Goal: Task Accomplishment & Management: Use online tool/utility

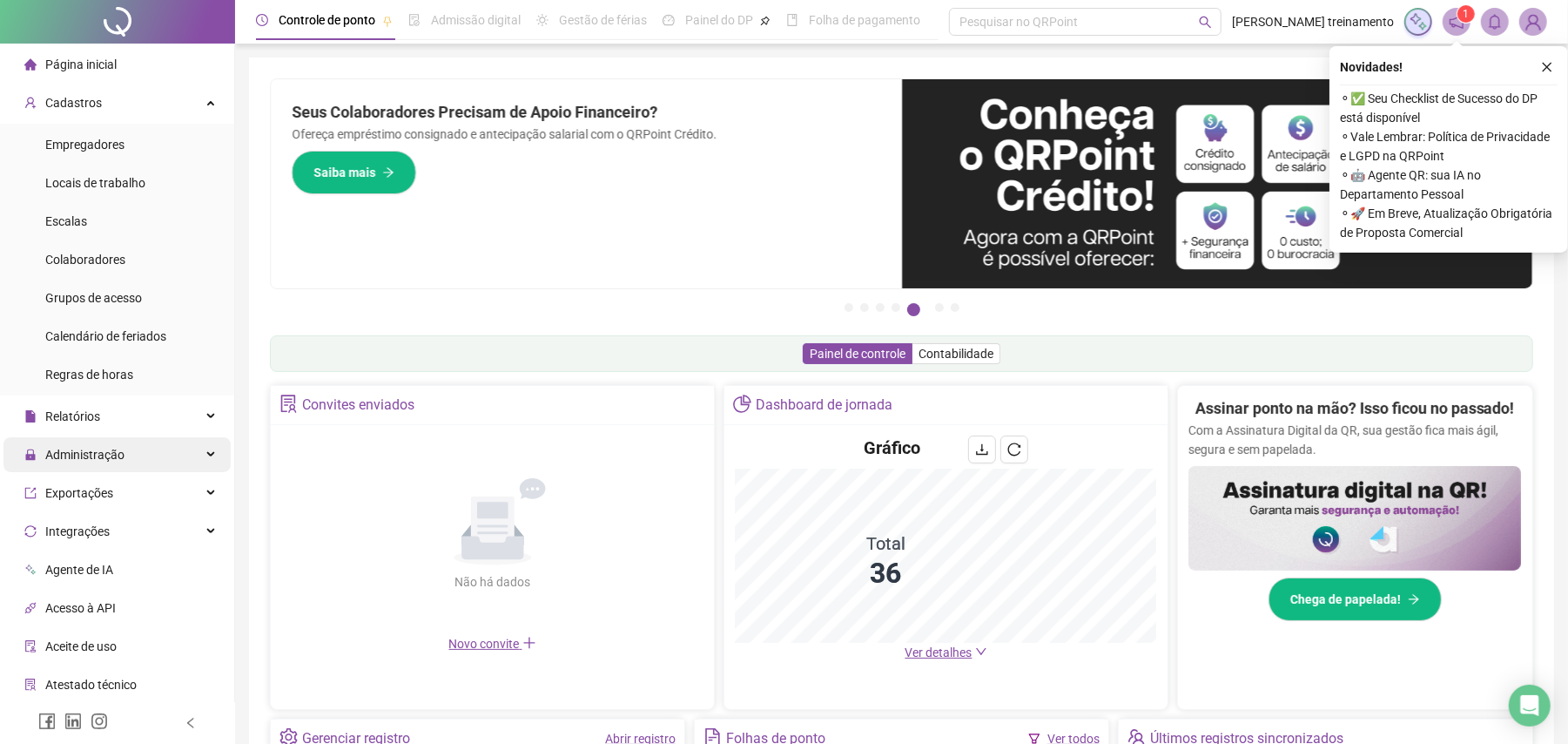
click at [115, 460] on span "Administração" at bounding box center [85, 454] width 79 height 14
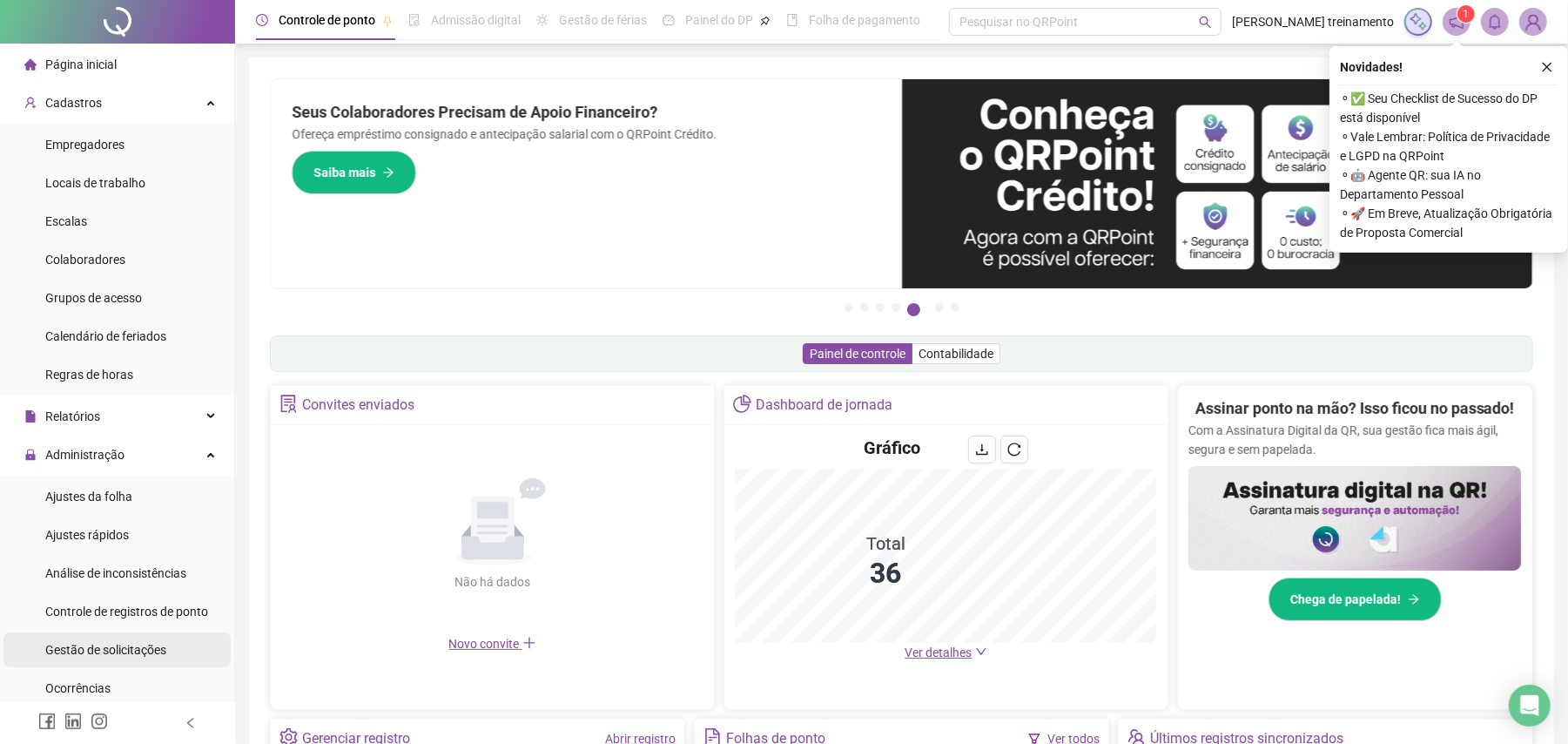
click at [131, 651] on span "Gestão de solicitações" at bounding box center [105, 649] width 121 height 14
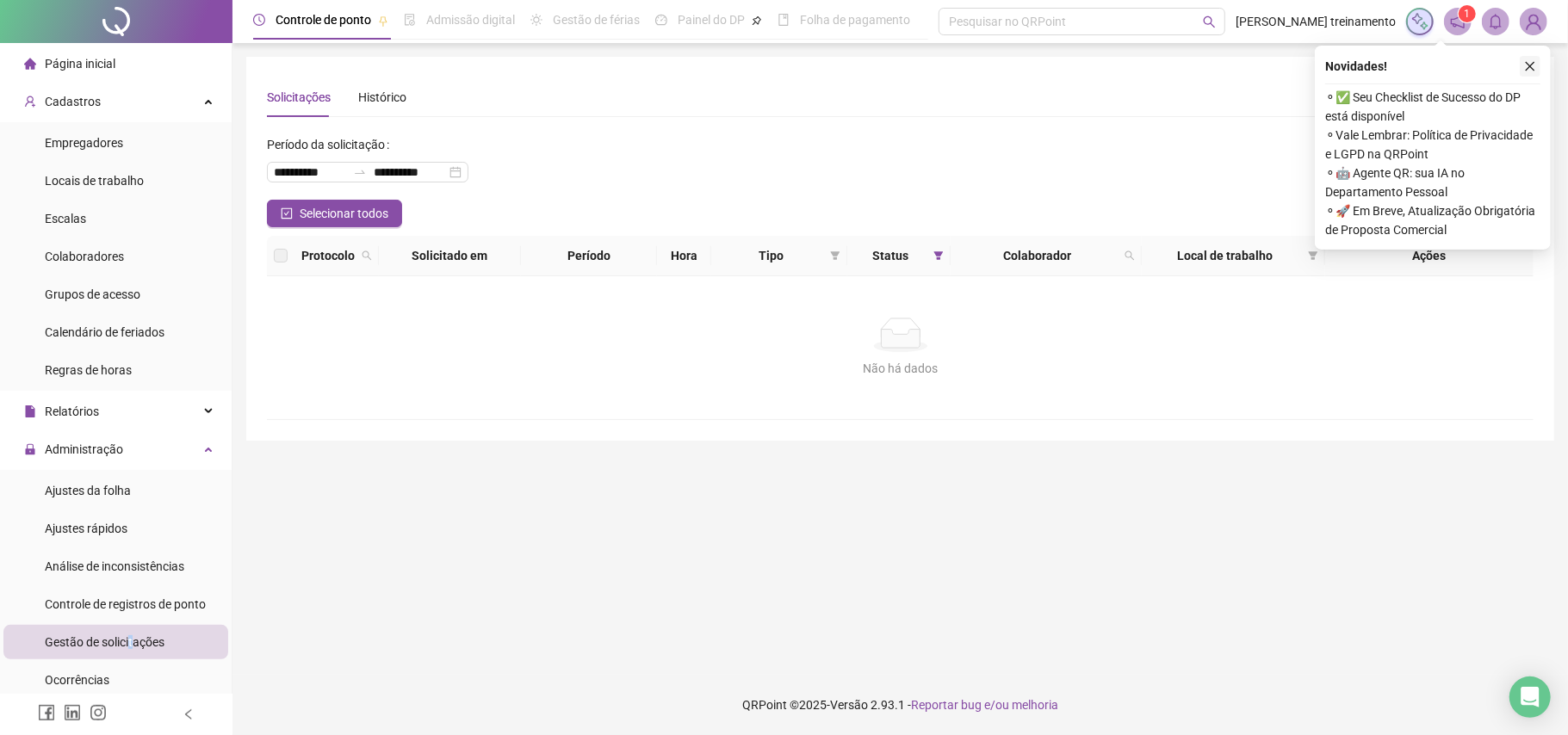
click at [1529, 62] on icon "close" at bounding box center [1530, 67] width 12 height 12
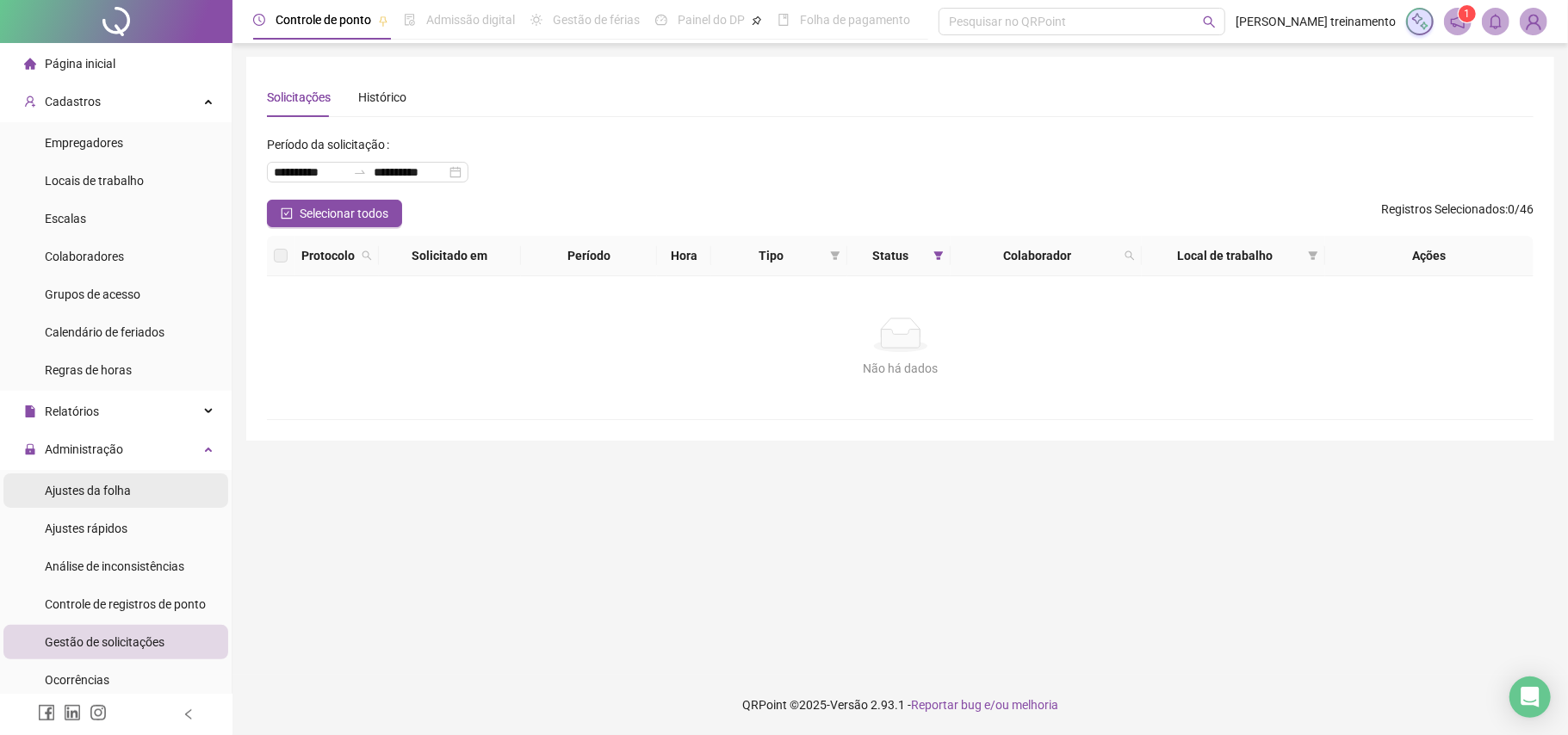
click at [115, 487] on span "Ajustes da folha" at bounding box center [87, 490] width 86 height 13
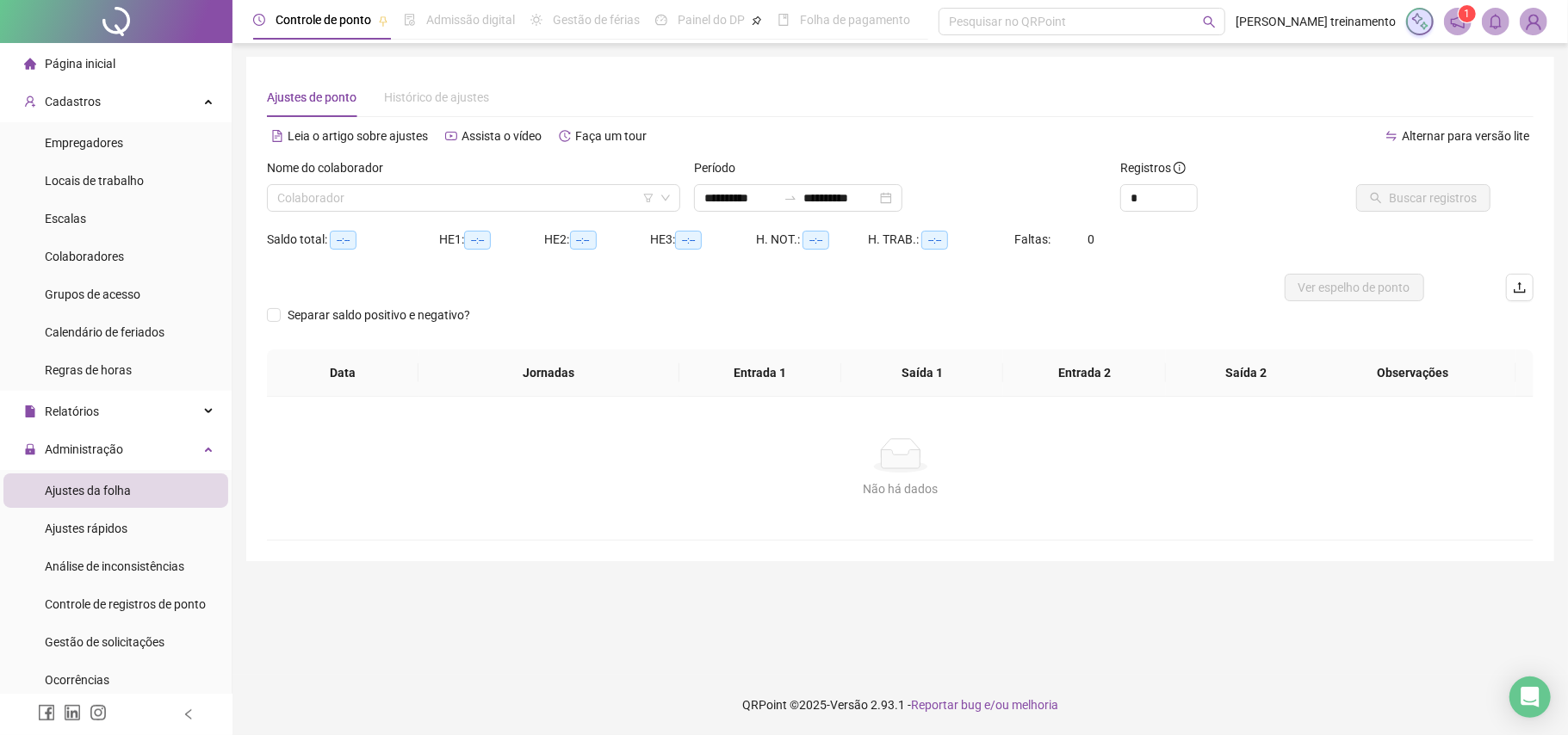
type input "**********"
click at [538, 197] on input "search" at bounding box center [465, 198] width 377 height 26
click at [776, 200] on input "**********" at bounding box center [740, 197] width 72 height 19
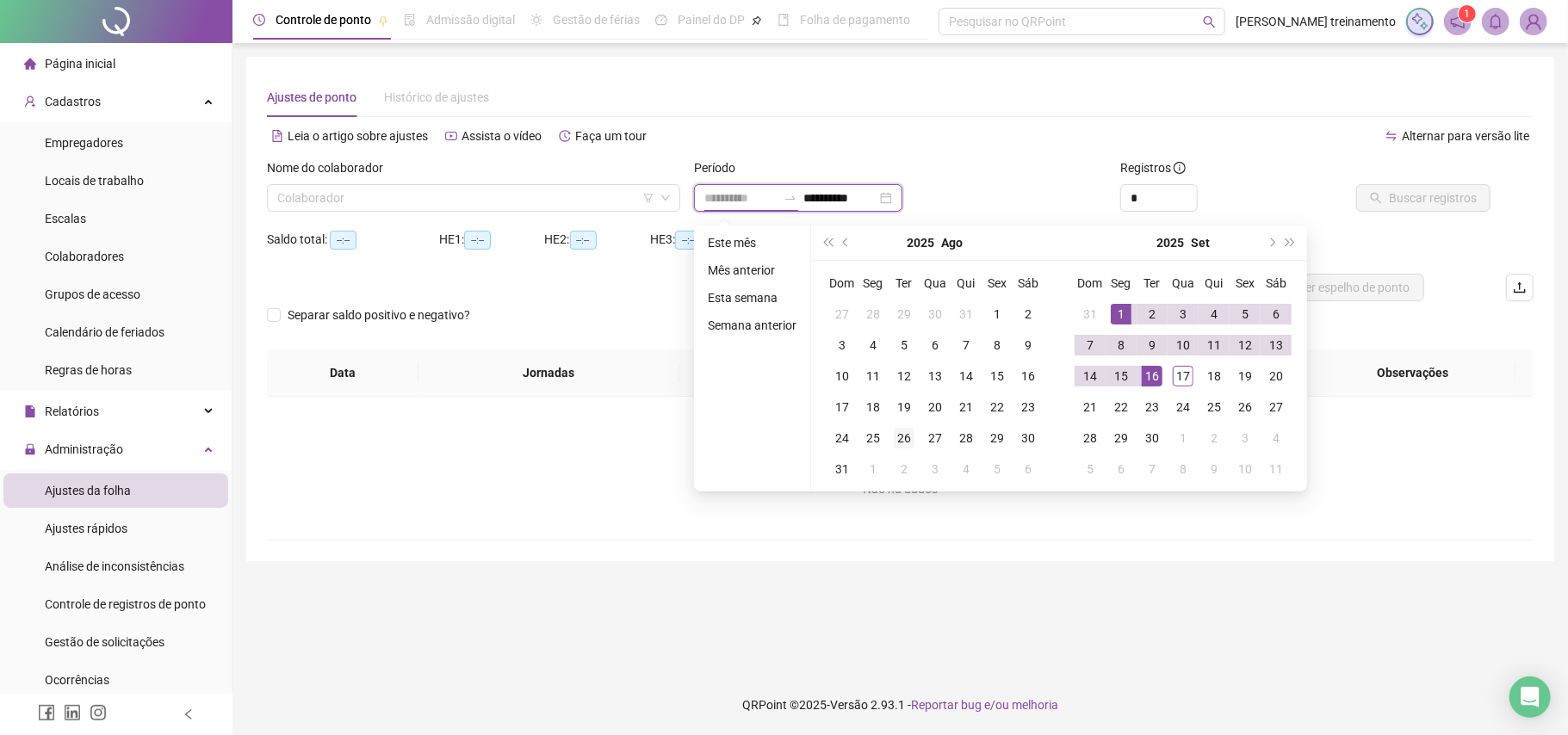
type input "**********"
click at [907, 439] on div "26" at bounding box center [903, 437] width 21 height 20
type input "**********"
click at [1181, 382] on div "17" at bounding box center [1182, 375] width 21 height 20
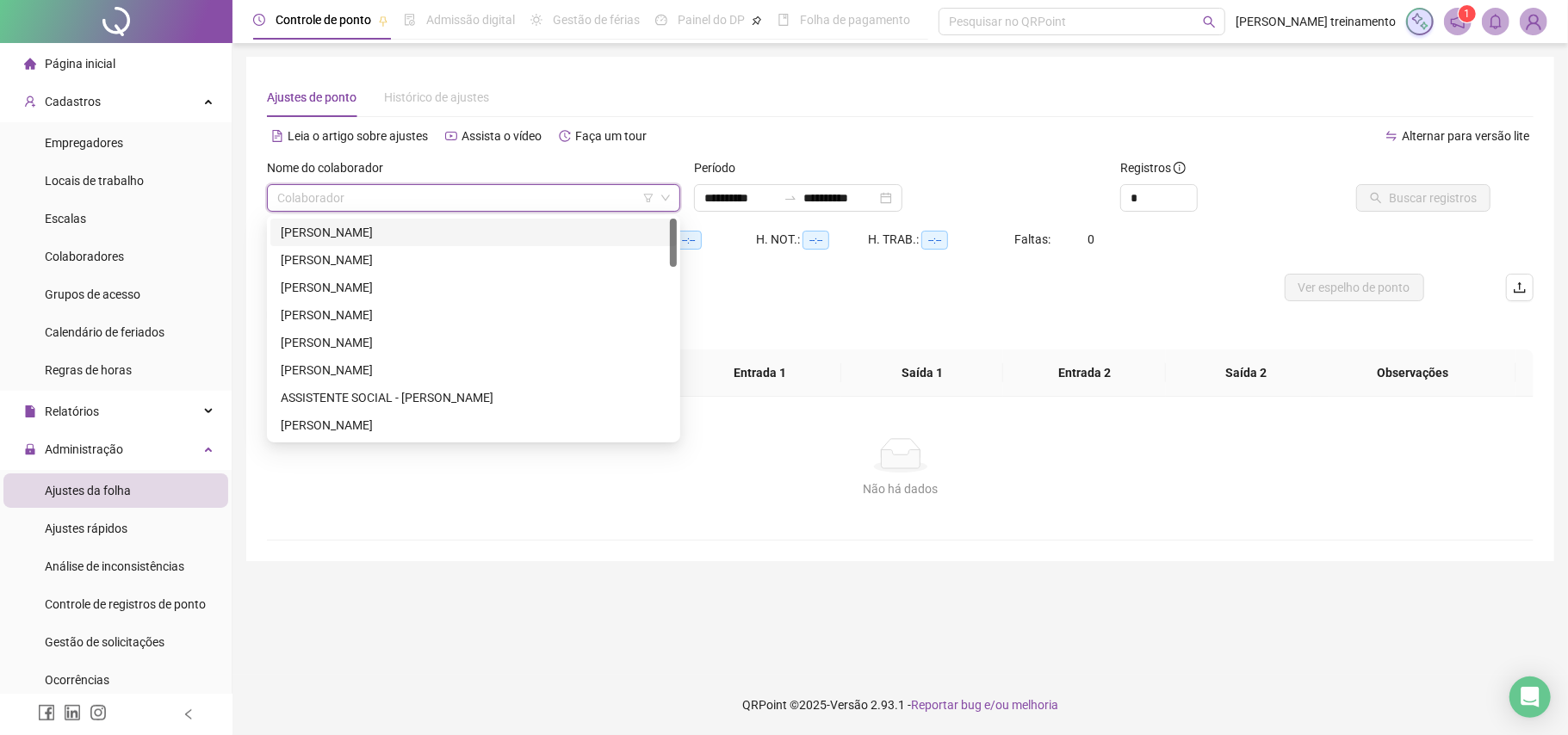
click at [573, 200] on input "search" at bounding box center [465, 198] width 377 height 26
click at [562, 239] on div "[PERSON_NAME]" at bounding box center [473, 232] width 386 height 19
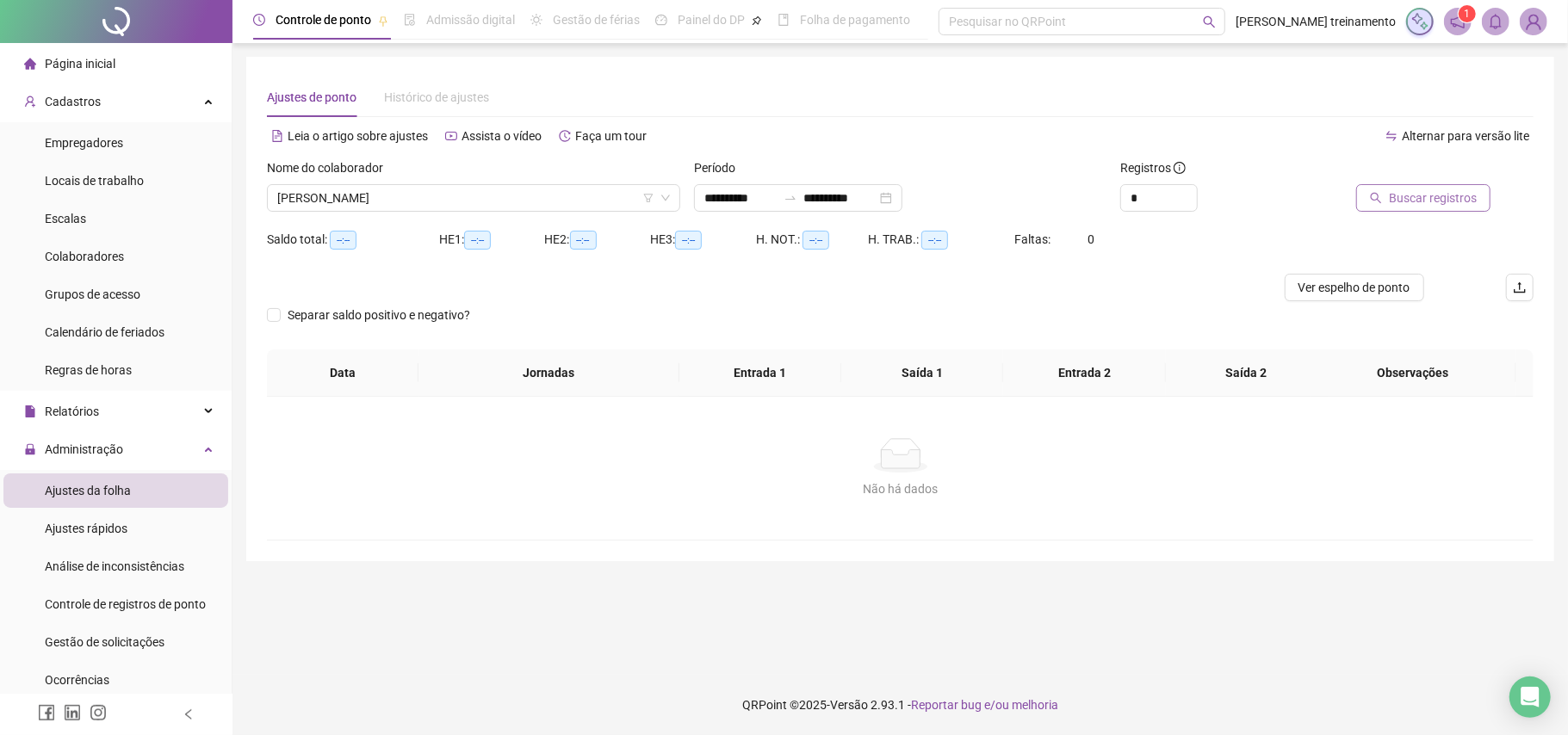
click at [1437, 200] on span "Buscar registros" at bounding box center [1433, 197] width 88 height 19
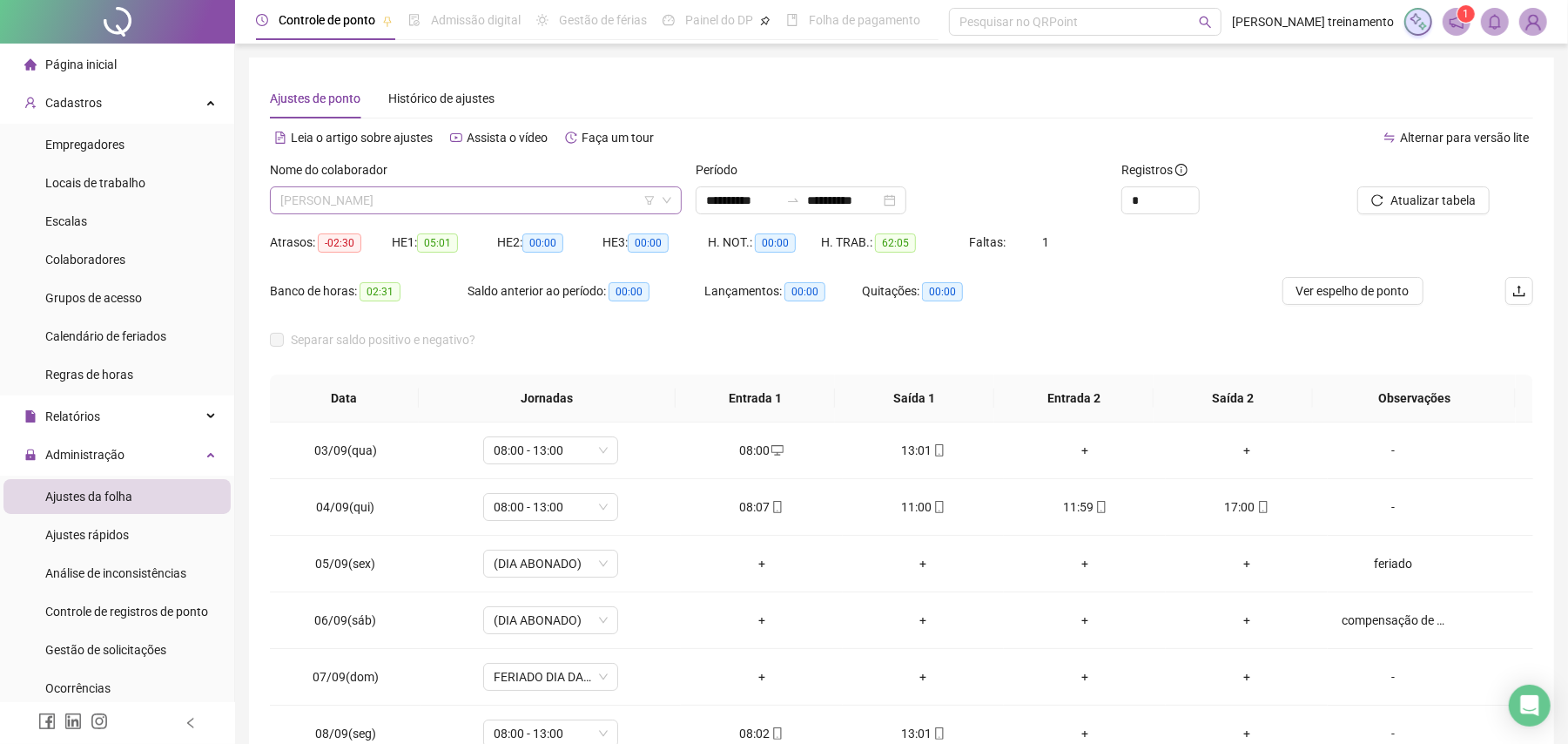
click at [514, 188] on span "[PERSON_NAME]" at bounding box center [476, 200] width 391 height 26
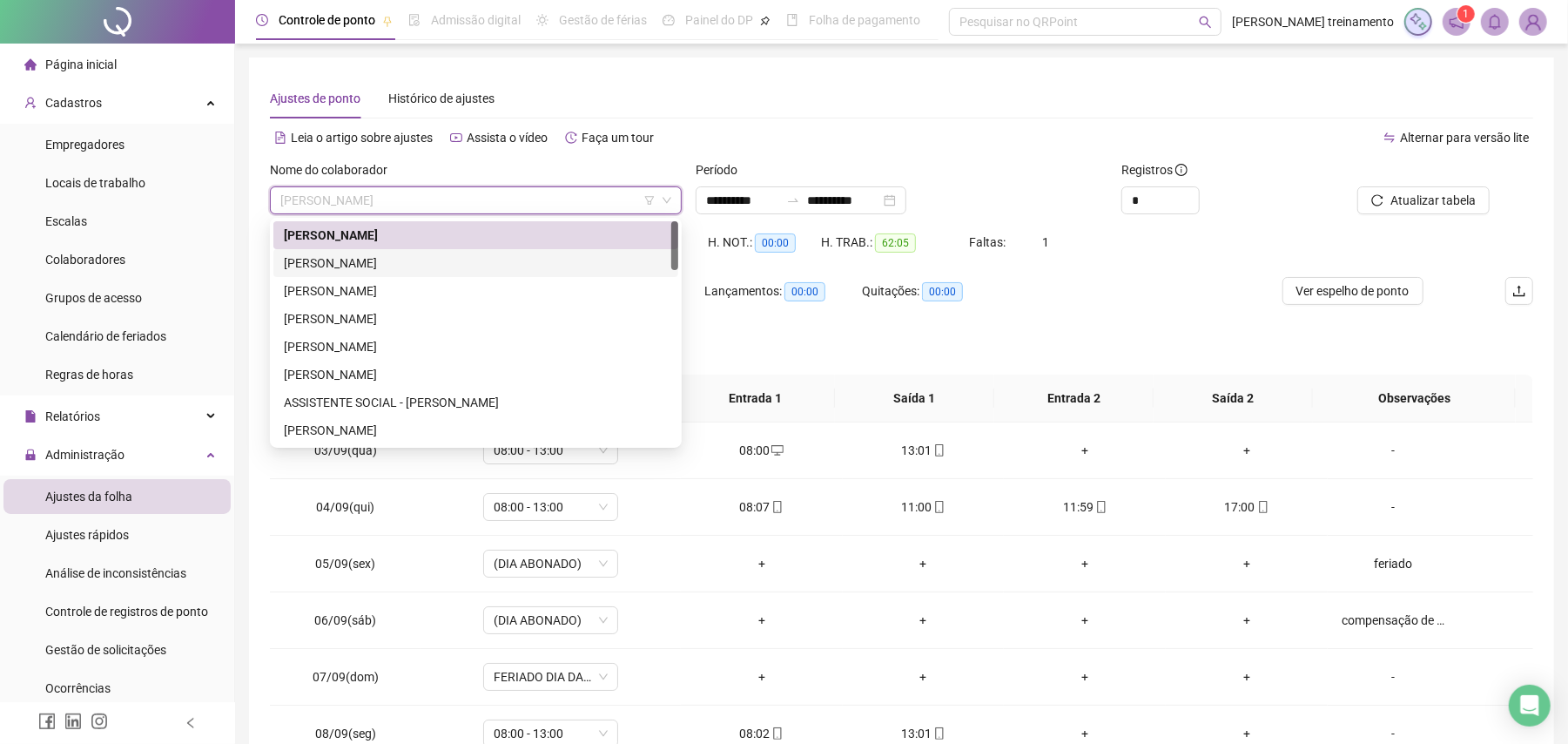
click at [538, 268] on div "[PERSON_NAME]" at bounding box center [476, 262] width 384 height 19
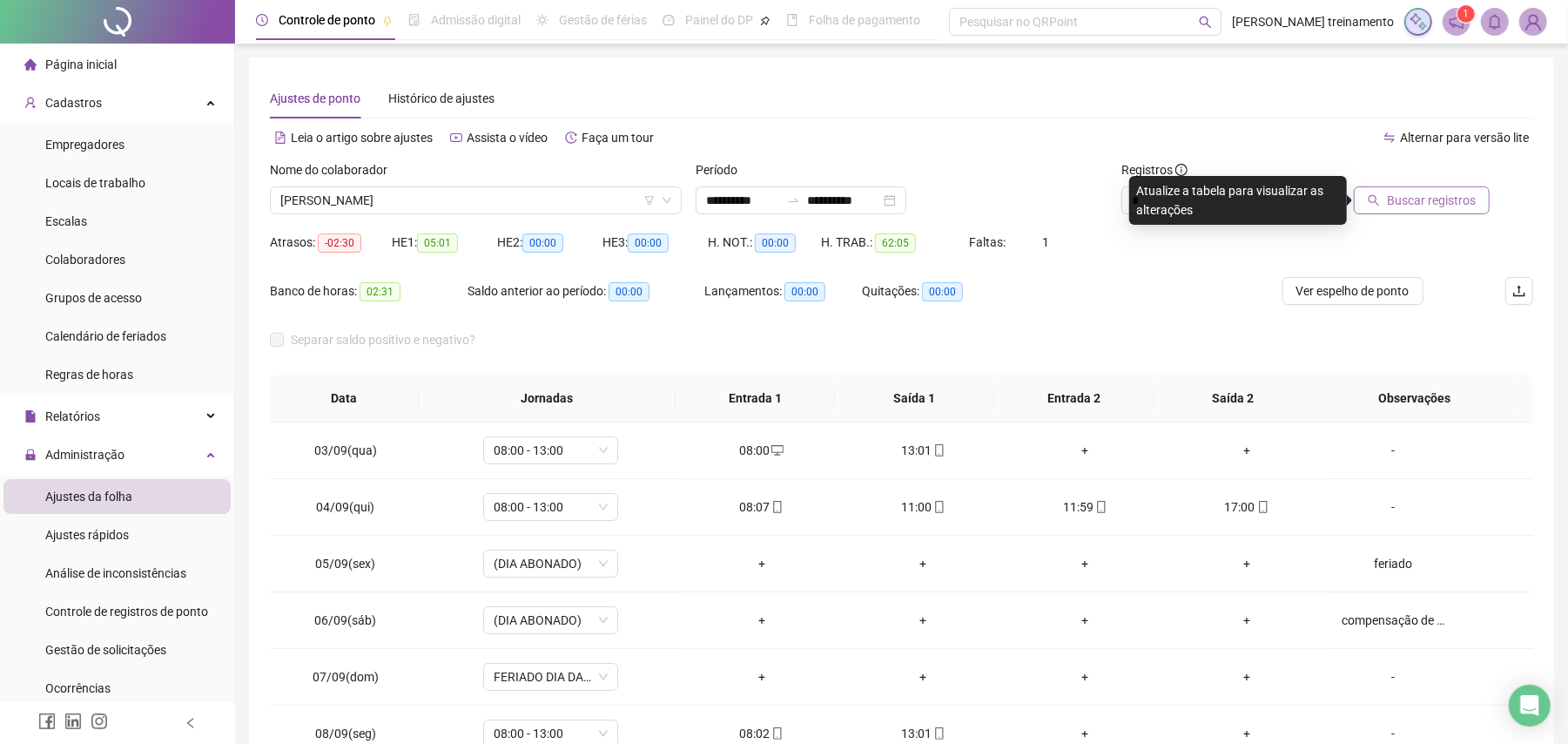
click at [1426, 207] on span "Buscar registros" at bounding box center [1431, 199] width 89 height 19
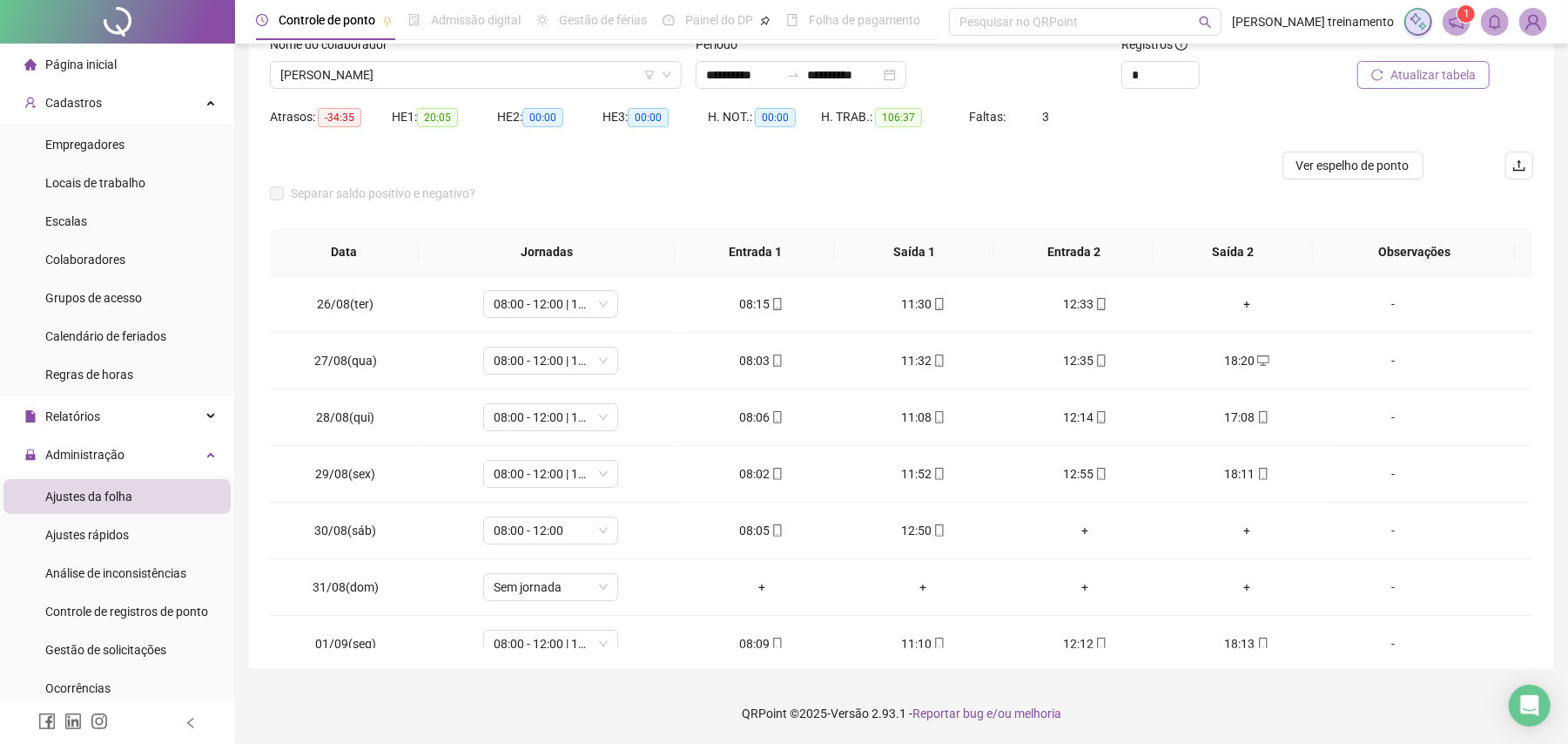
click at [1439, 85] on button "Atualizar tabela" at bounding box center [1424, 75] width 133 height 28
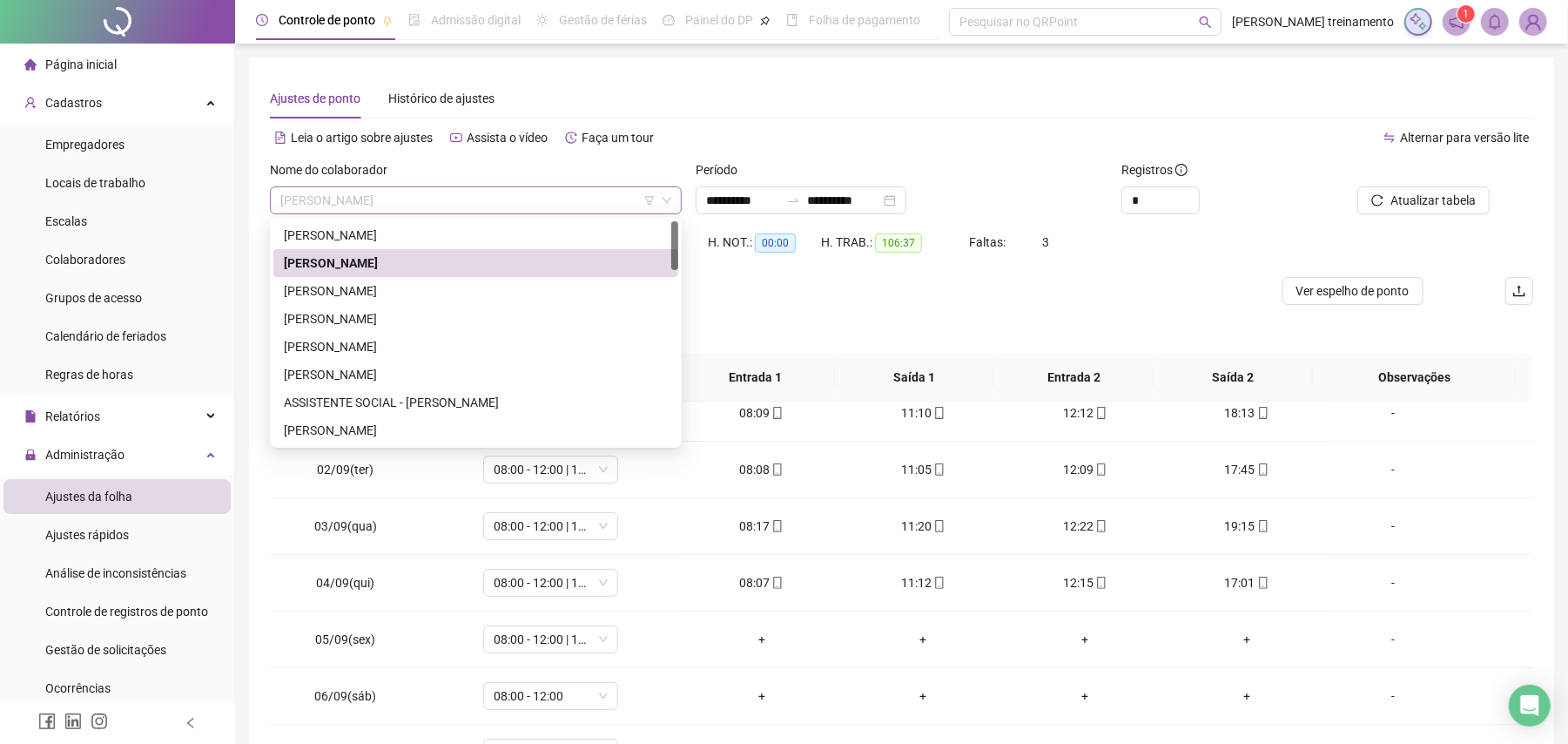
click at [578, 195] on span "[PERSON_NAME]" at bounding box center [476, 200] width 391 height 26
click at [575, 284] on div "[PERSON_NAME]" at bounding box center [476, 290] width 384 height 19
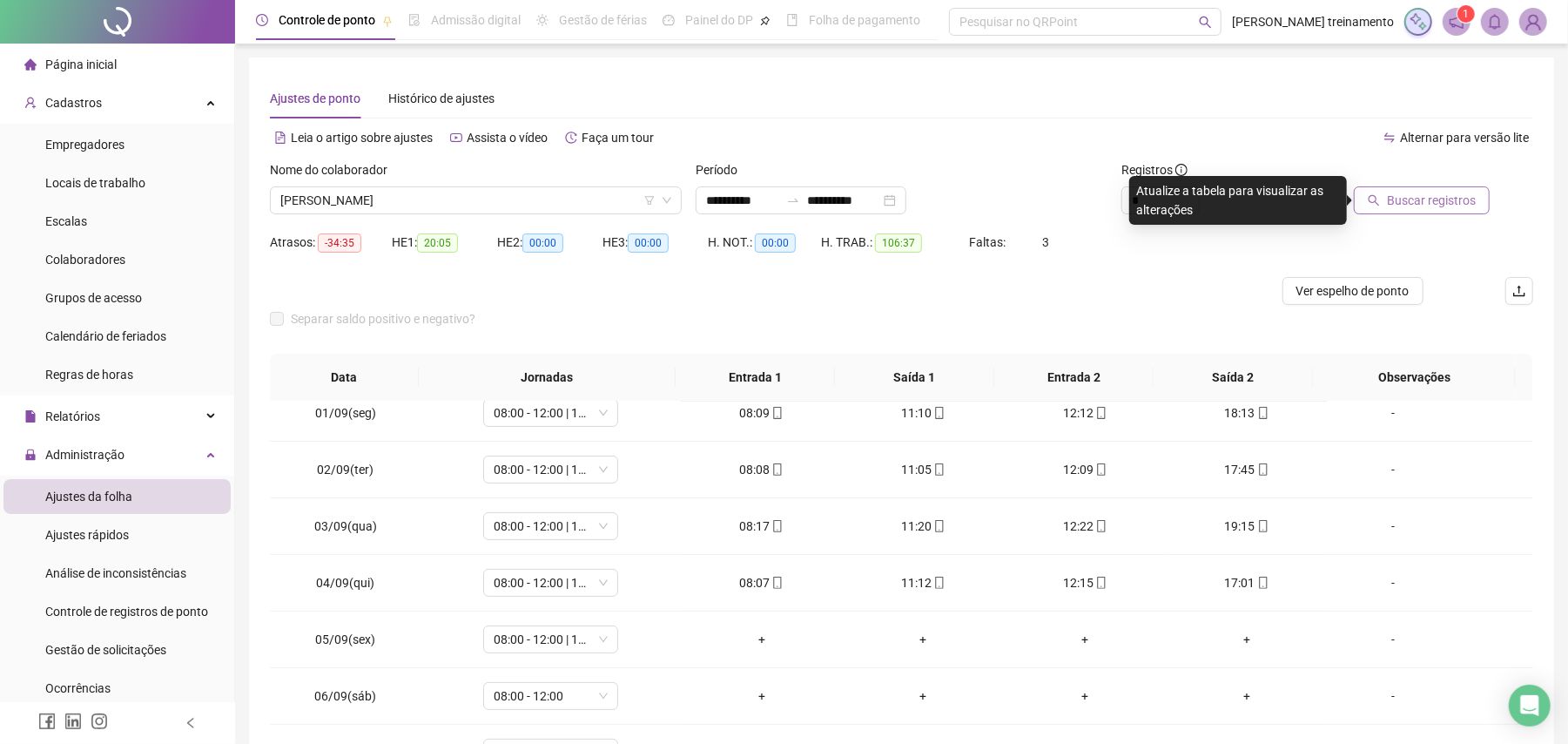
click at [1471, 198] on span "Buscar registros" at bounding box center [1431, 199] width 89 height 19
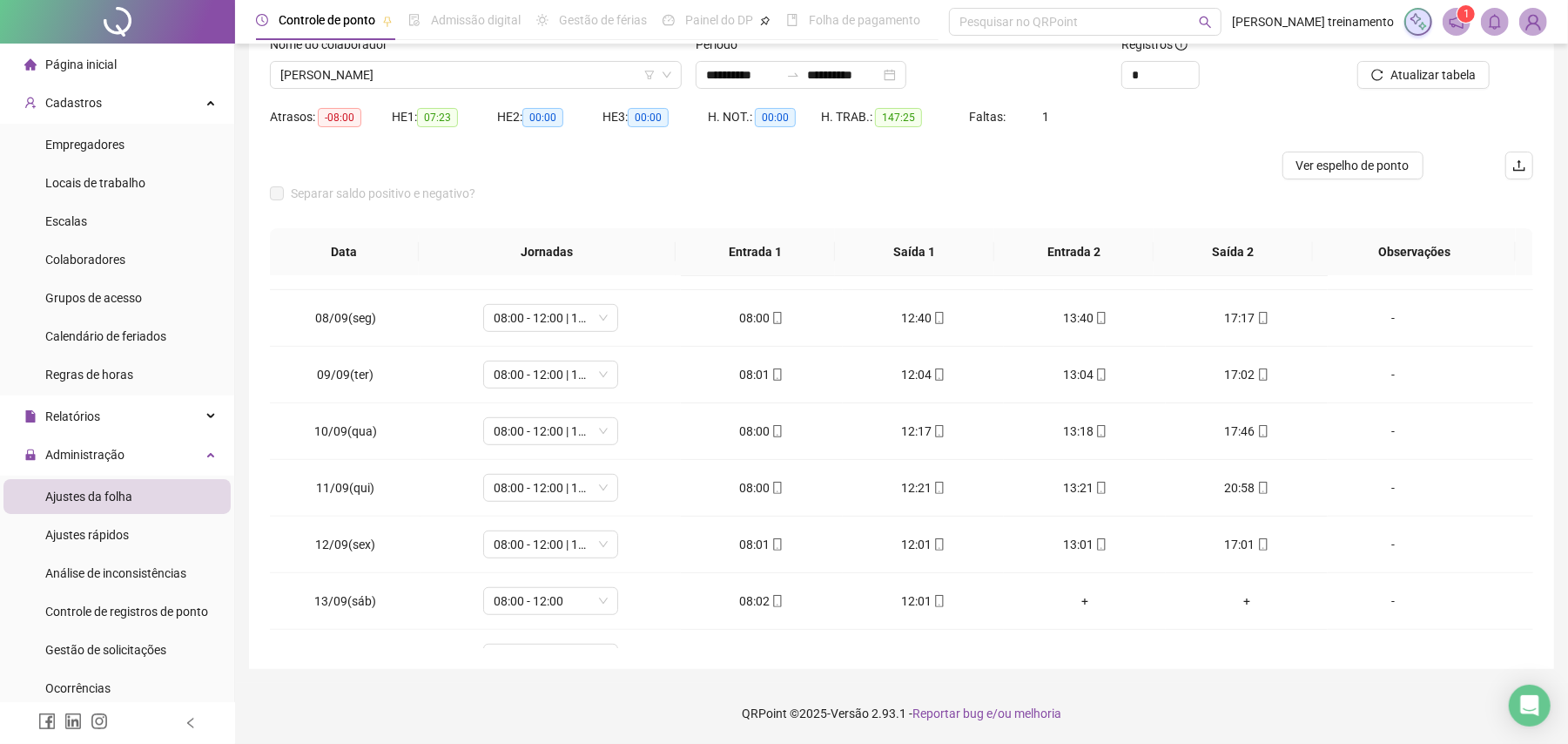
scroll to position [937, 0]
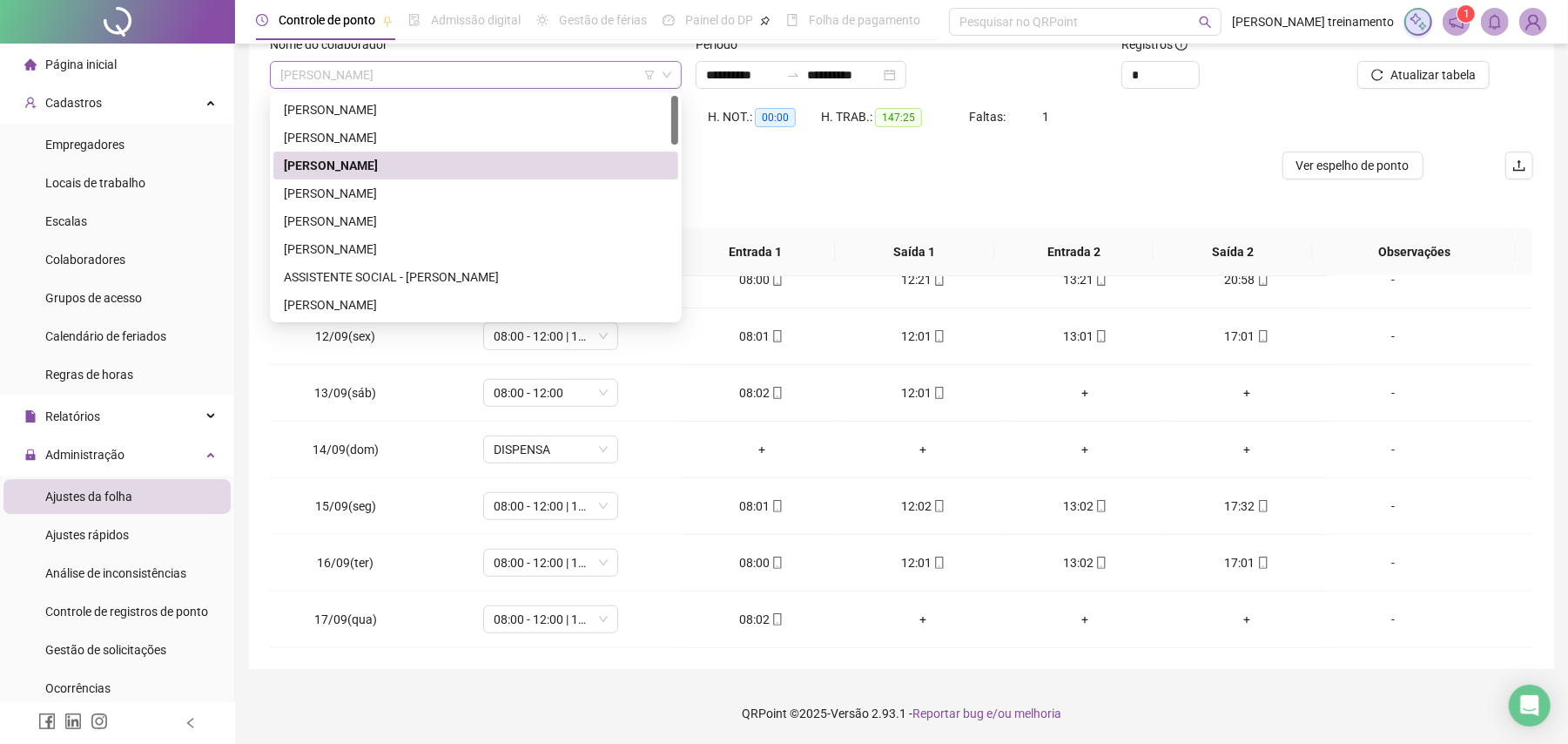
click at [592, 78] on span "[PERSON_NAME]" at bounding box center [476, 75] width 391 height 26
click at [550, 199] on div "[PERSON_NAME]" at bounding box center [476, 193] width 384 height 19
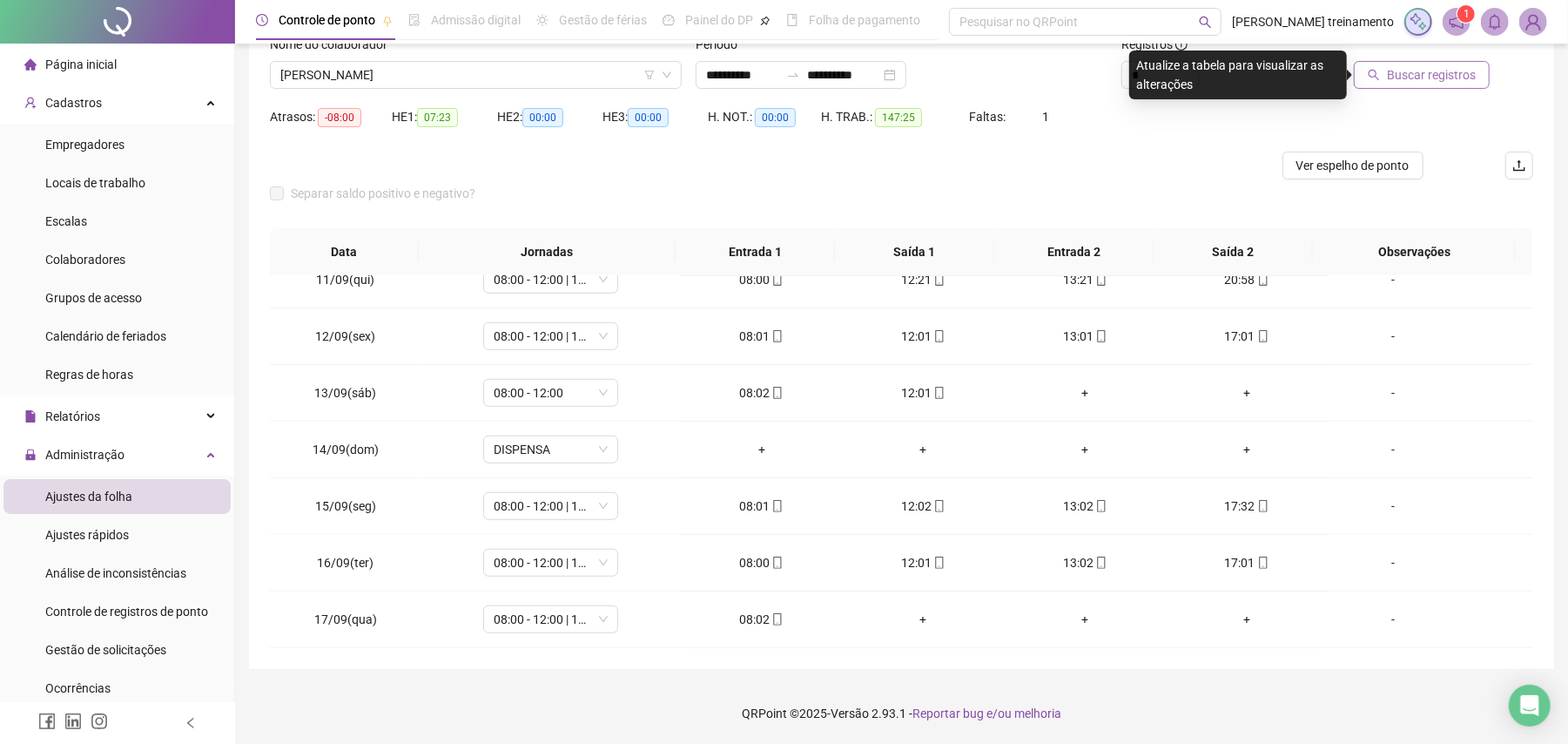
click at [1410, 80] on span "Buscar registros" at bounding box center [1431, 74] width 89 height 19
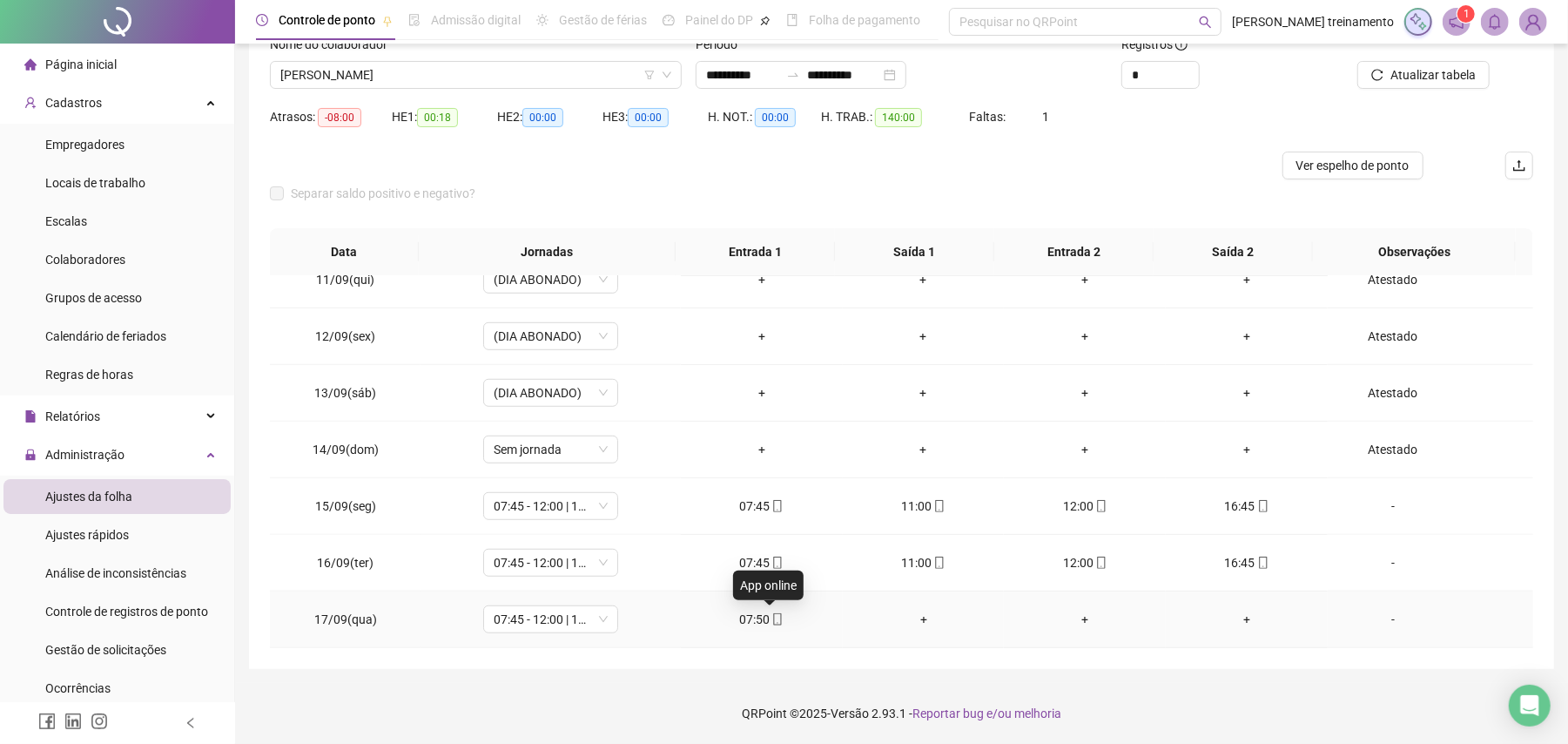
click at [772, 621] on icon "mobile" at bounding box center [778, 620] width 13 height 13
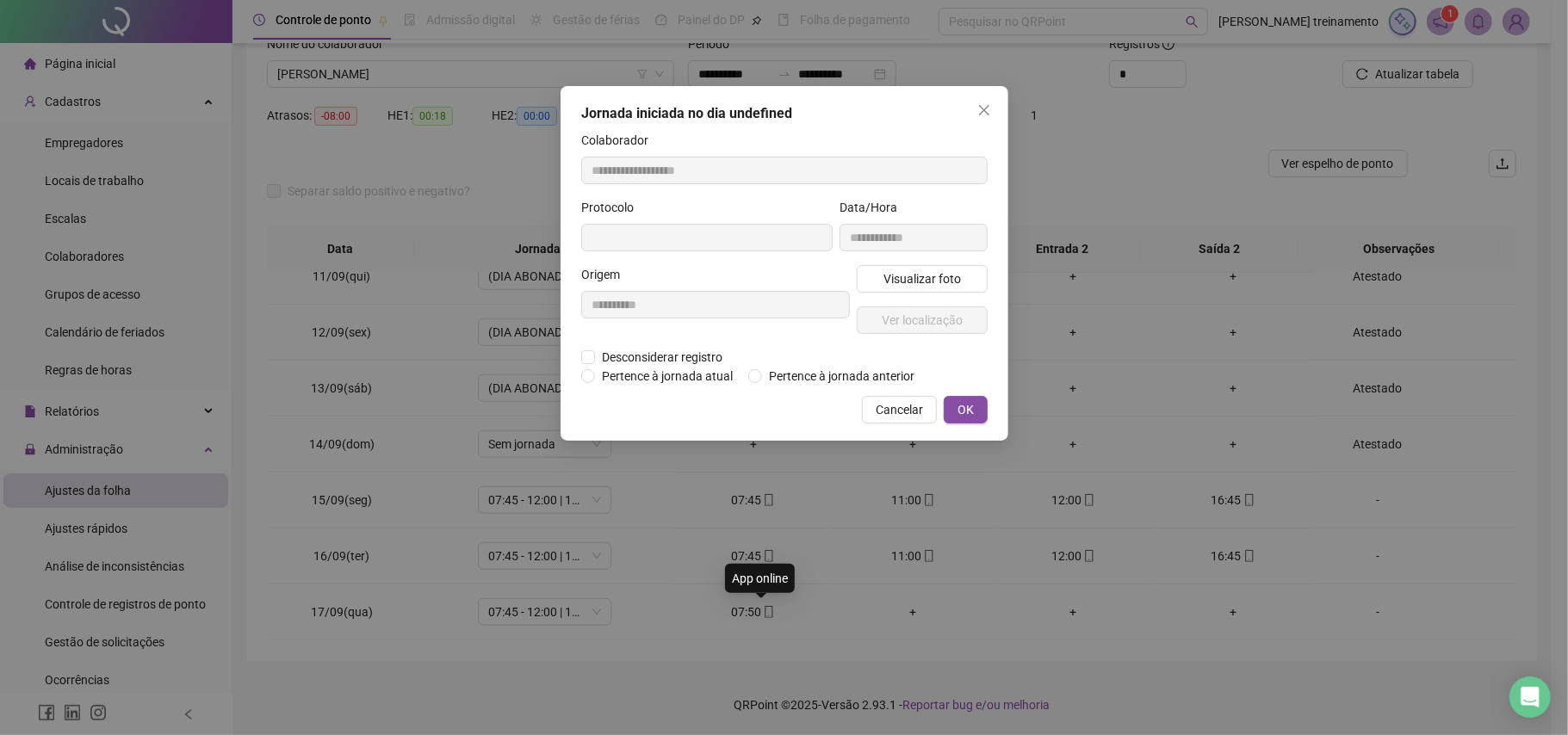
type input "**********"
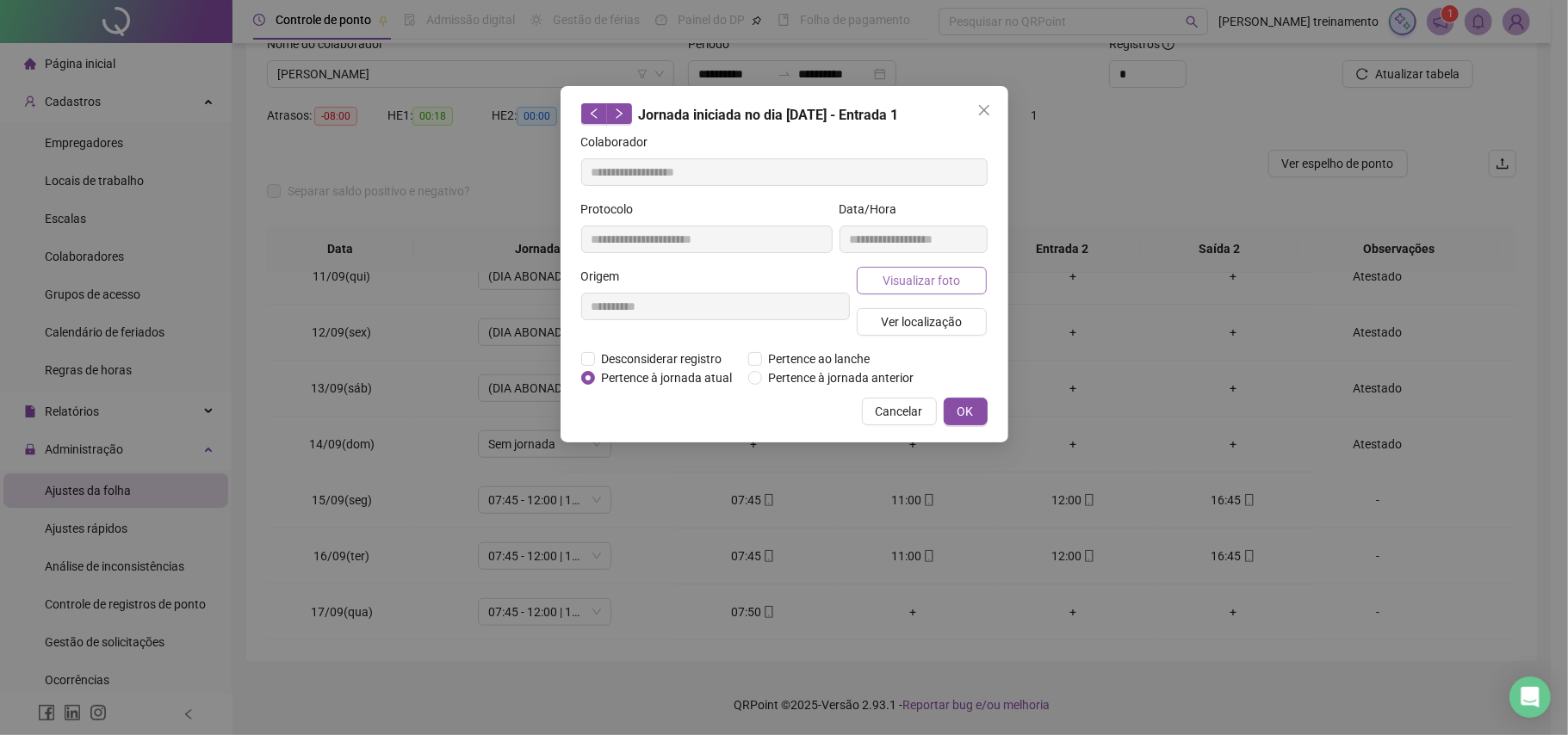
click at [899, 289] on span "Visualizar foto" at bounding box center [921, 280] width 78 height 19
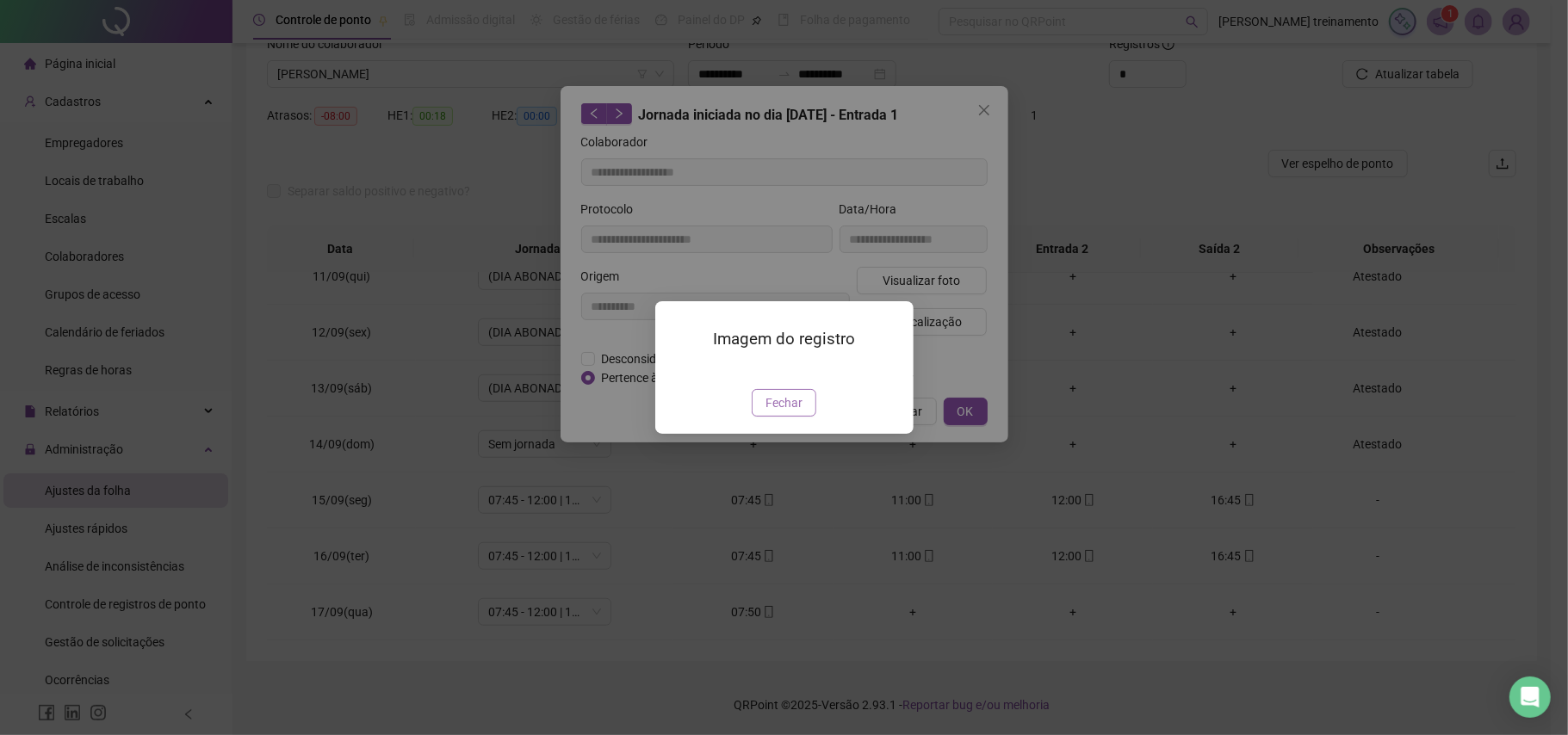
click at [810, 416] on button "Fechar" at bounding box center [784, 403] width 64 height 28
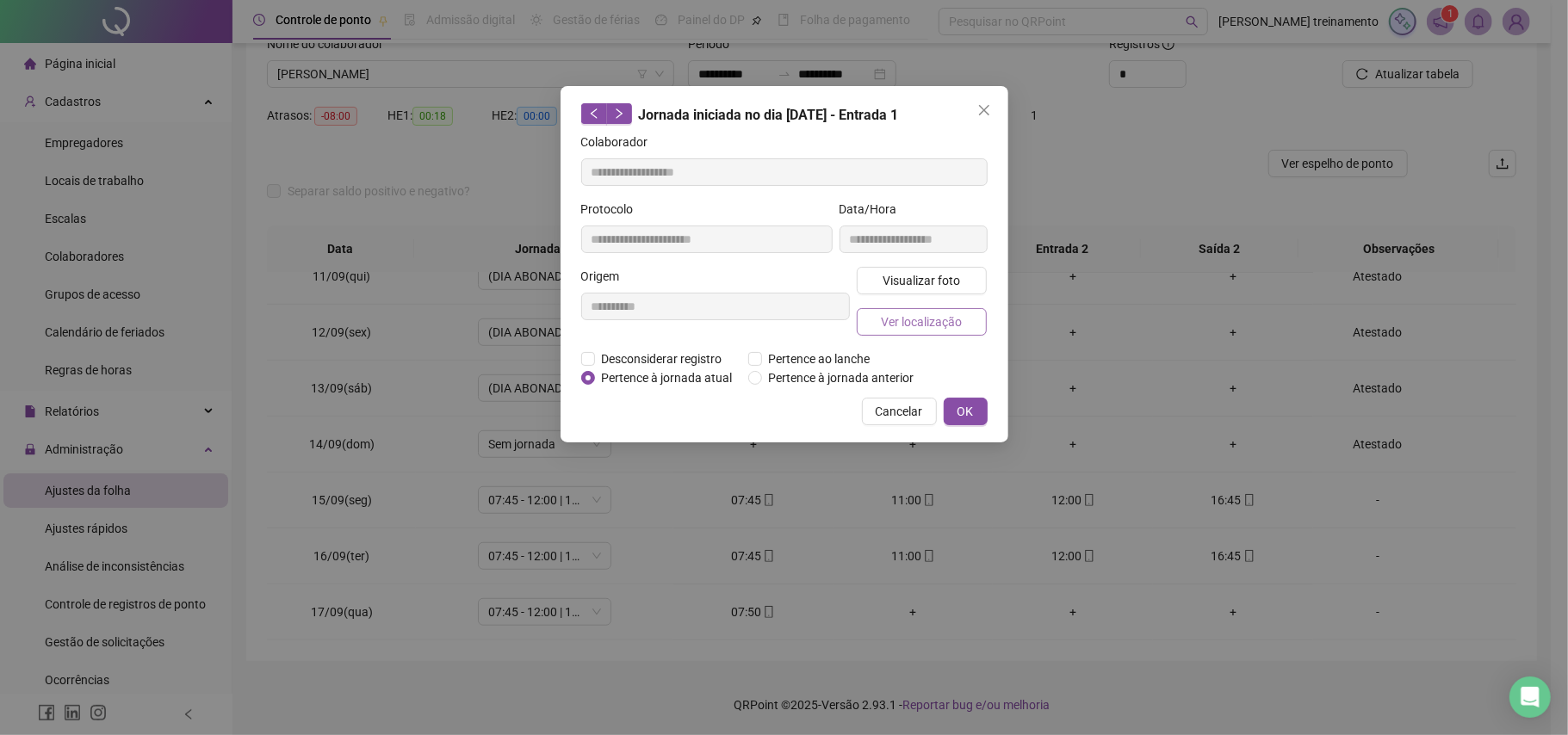
click at [935, 321] on span "Ver localização" at bounding box center [921, 322] width 81 height 19
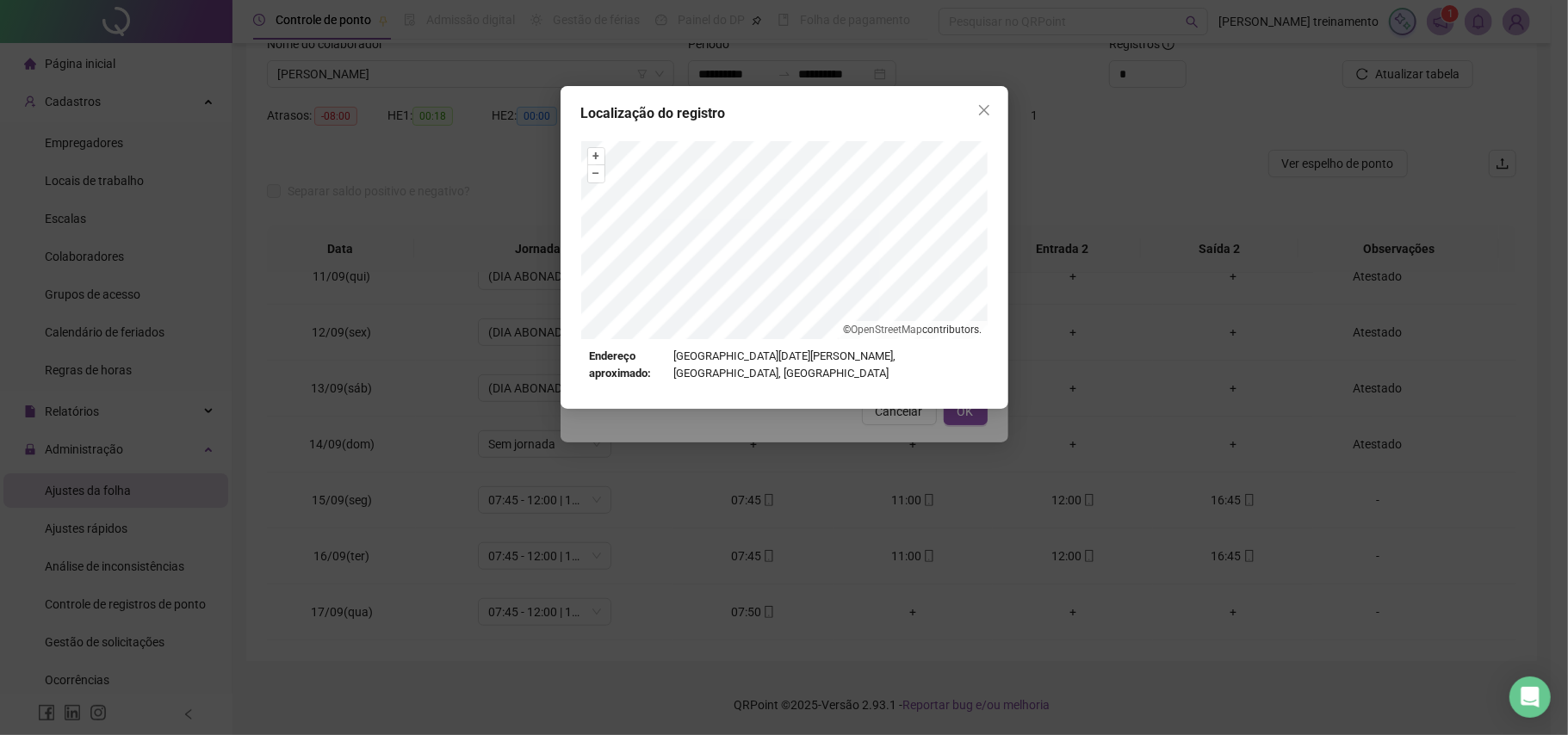
click at [963, 412] on div "Localização do registro + – ⇧ › © OpenStreetMap contributors. Endereço aproxima…" at bounding box center [784, 367] width 1568 height 735
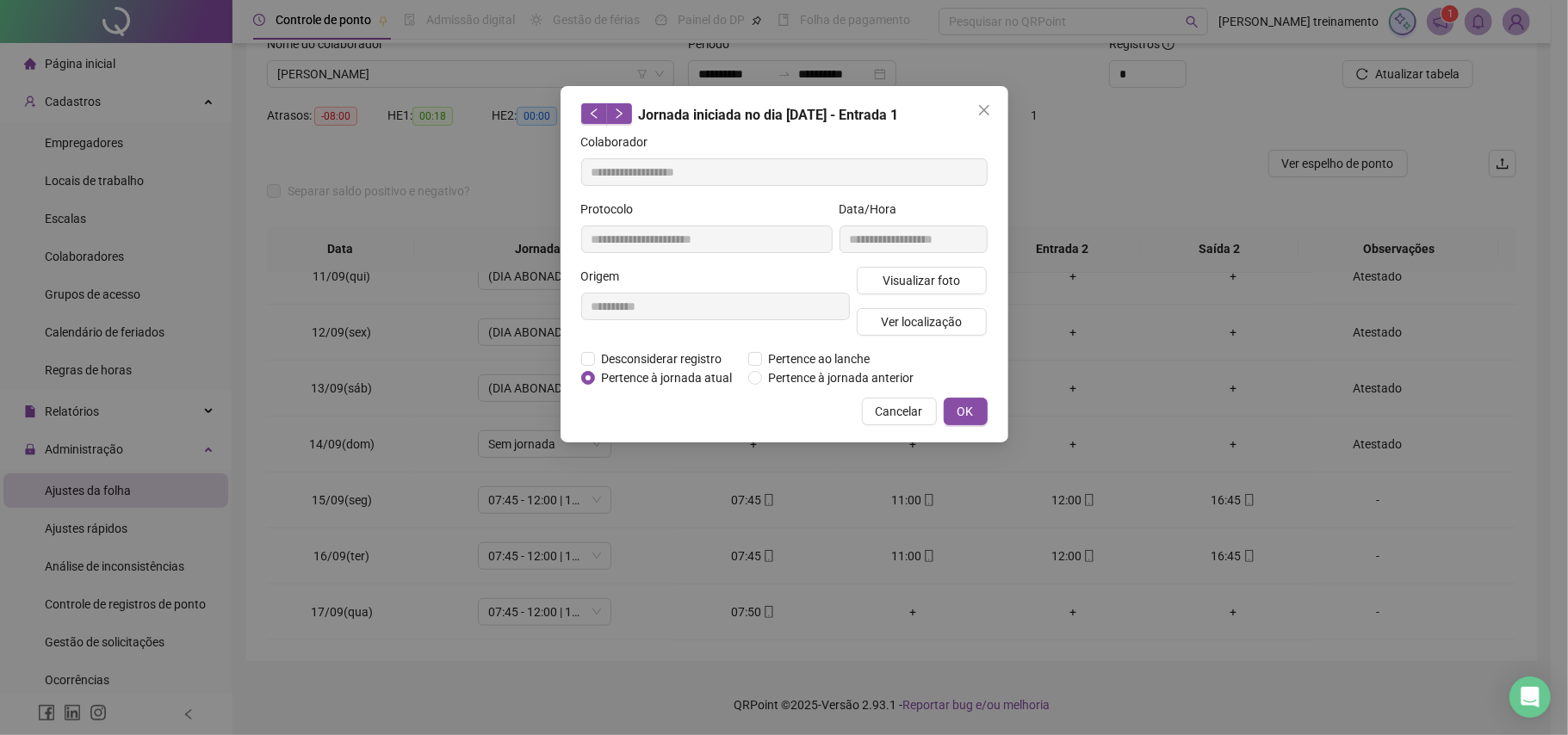
click at [963, 412] on span "OK" at bounding box center [965, 411] width 16 height 19
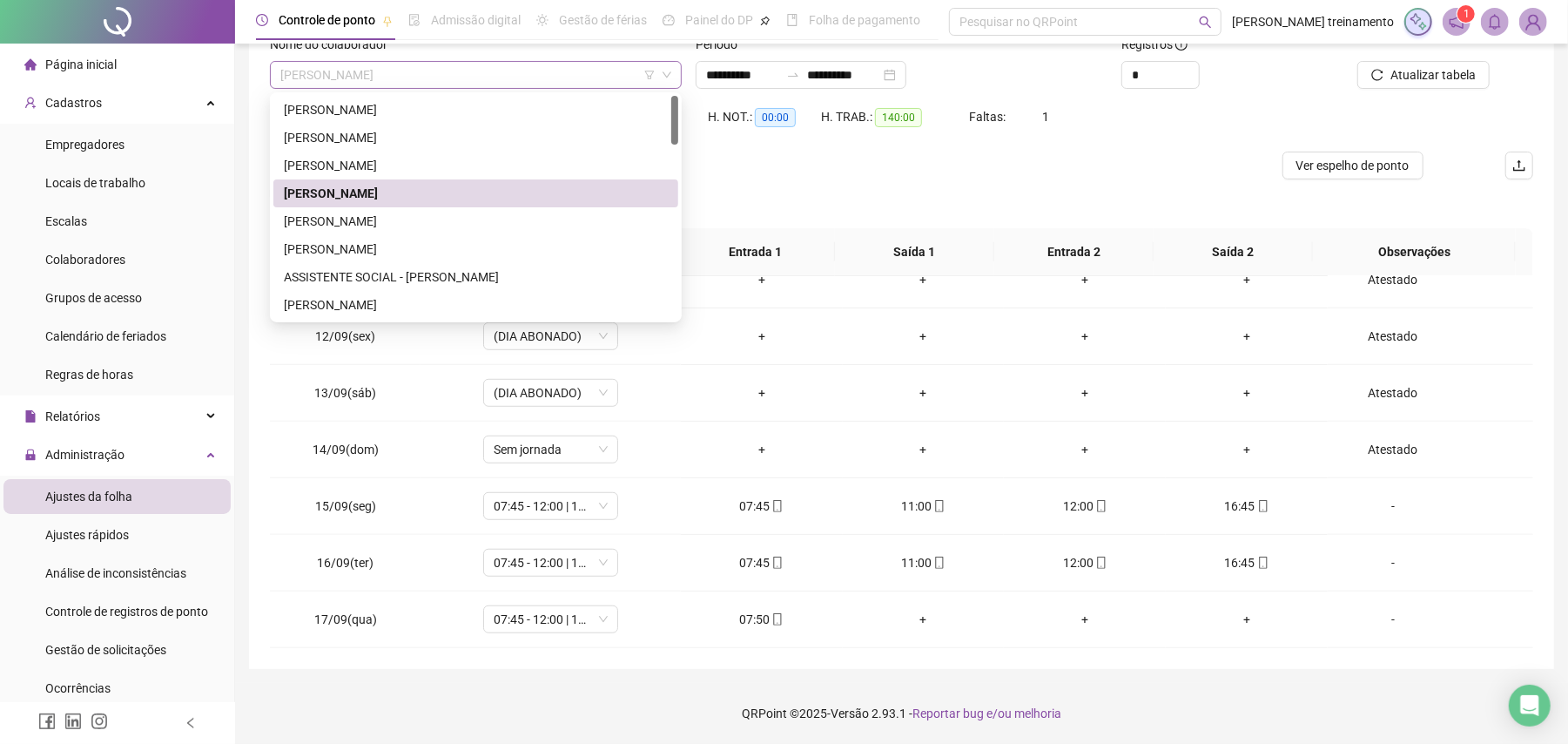
click at [529, 71] on span "[PERSON_NAME]" at bounding box center [476, 75] width 391 height 26
drag, startPoint x: 520, startPoint y: 216, endPoint x: 970, endPoint y: 210, distance: 450.0
click at [530, 216] on div "[PERSON_NAME]" at bounding box center [476, 221] width 384 height 19
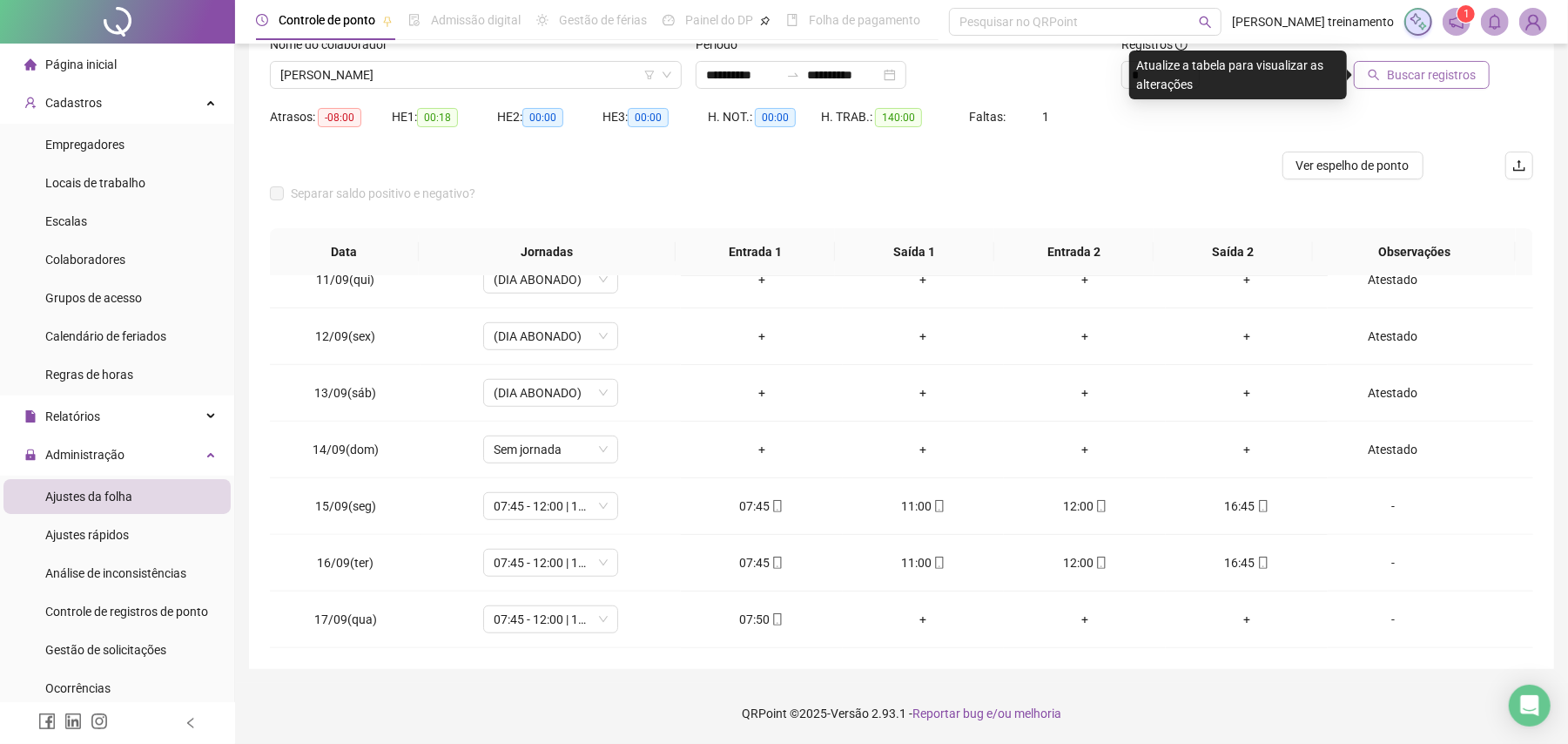
click at [1419, 84] on span "Buscar registros" at bounding box center [1431, 74] width 89 height 19
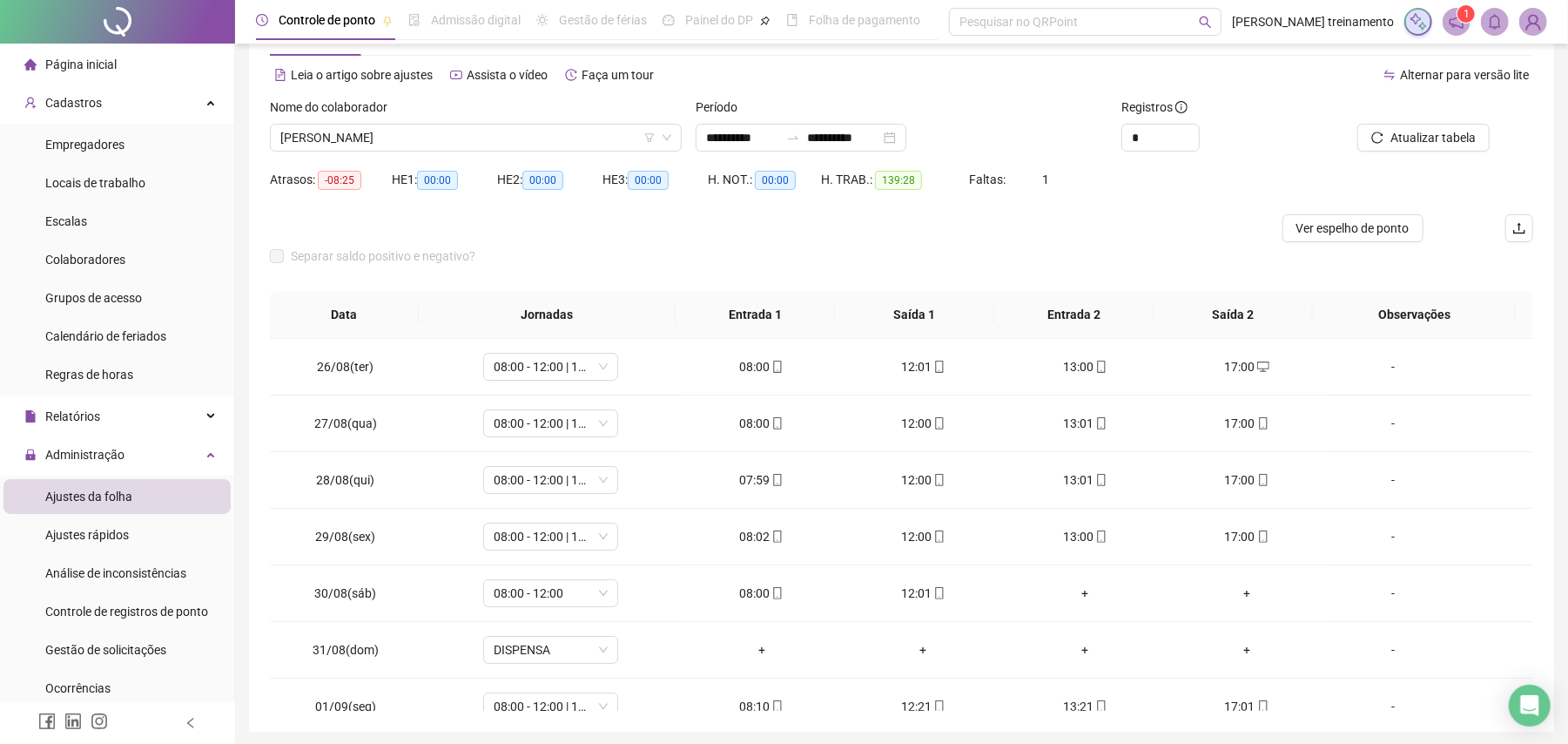
scroll to position [0, 0]
